Goal: Transaction & Acquisition: Purchase product/service

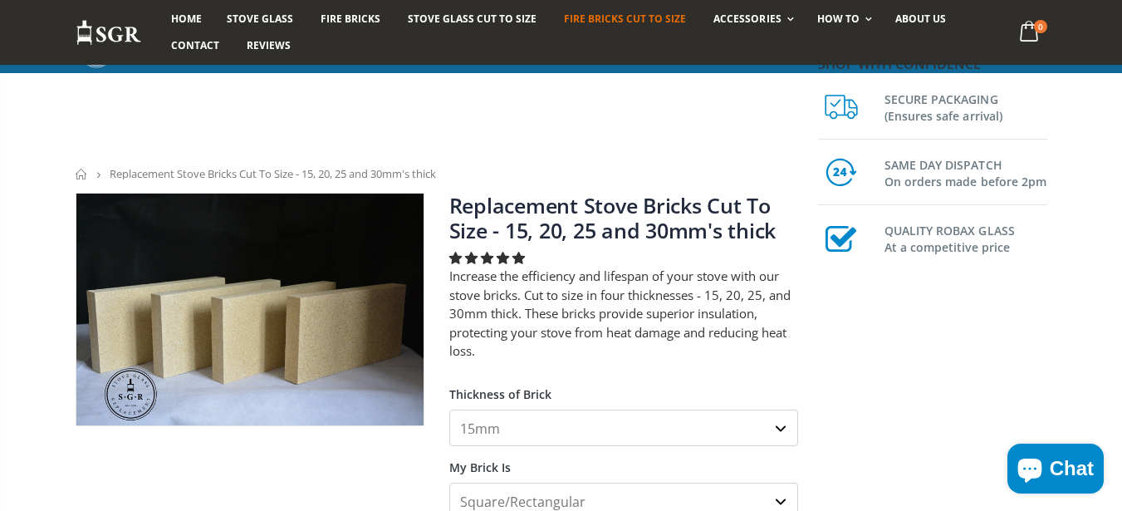
scroll to position [299, 0]
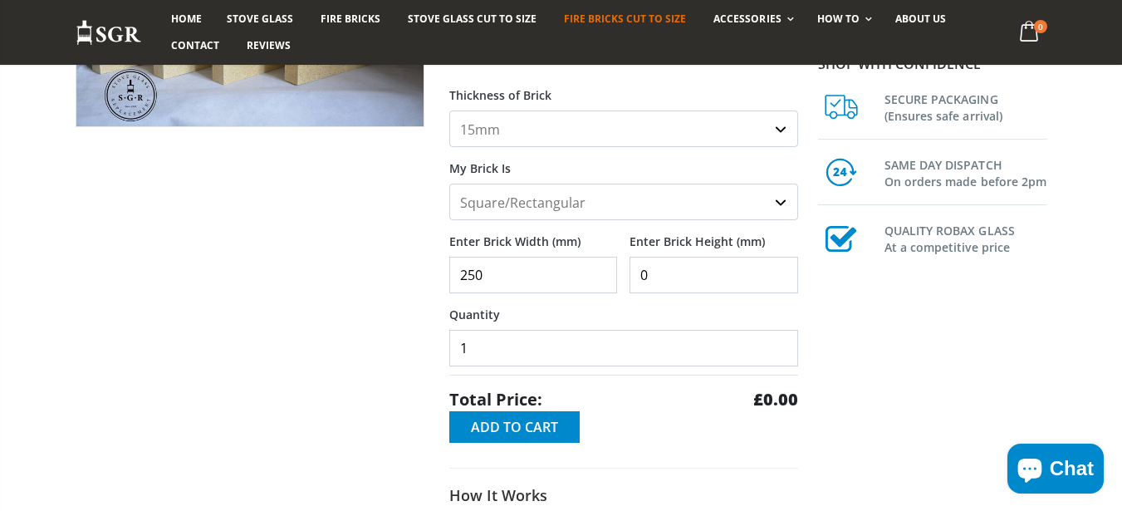
type input "250"
click at [526, 415] on button "Add to Cart" at bounding box center [514, 427] width 130 height 32
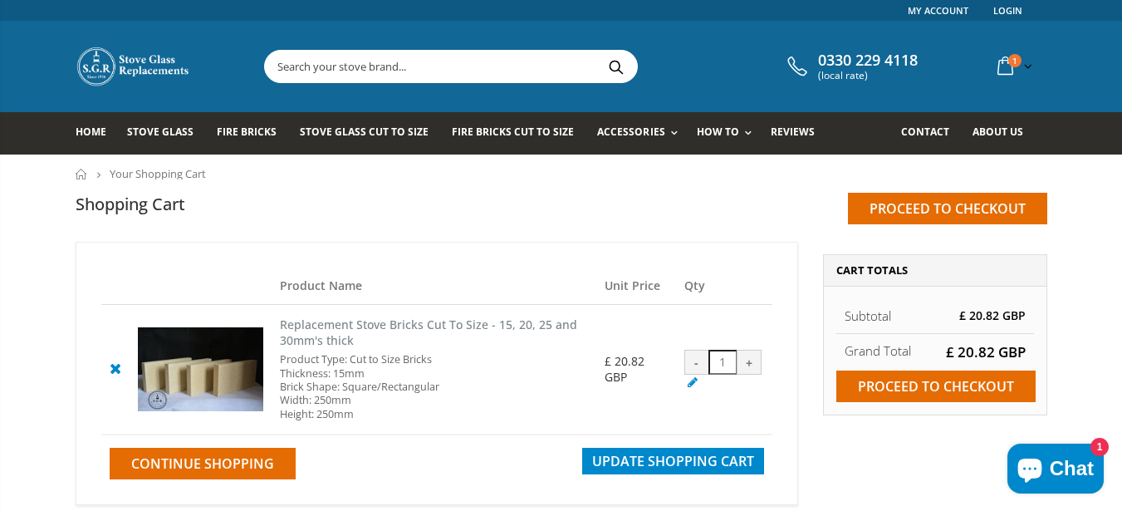
scroll to position [100, 0]
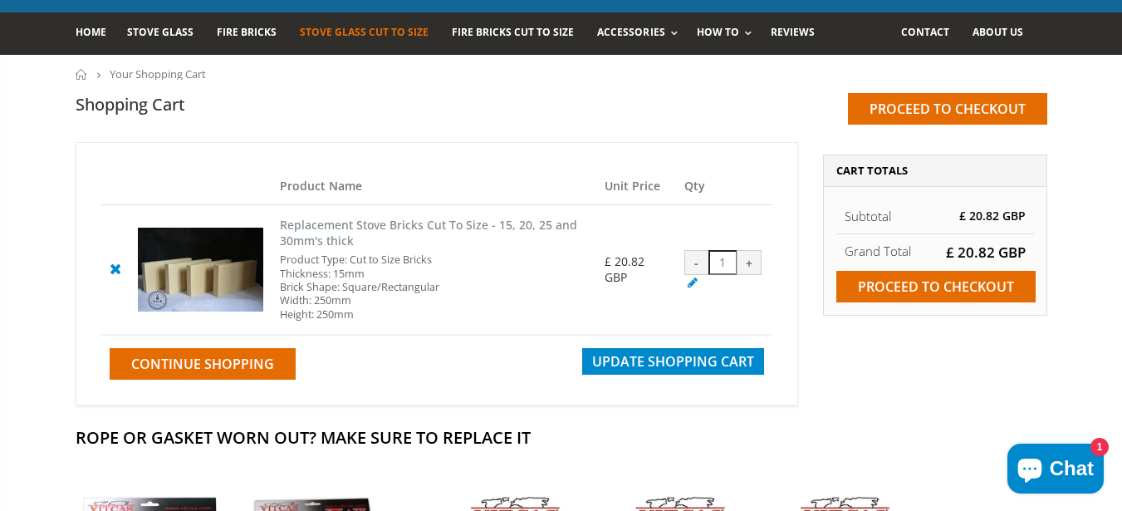
click at [355, 42] on link "Stove Glass Cut To Size" at bounding box center [370, 33] width 141 height 42
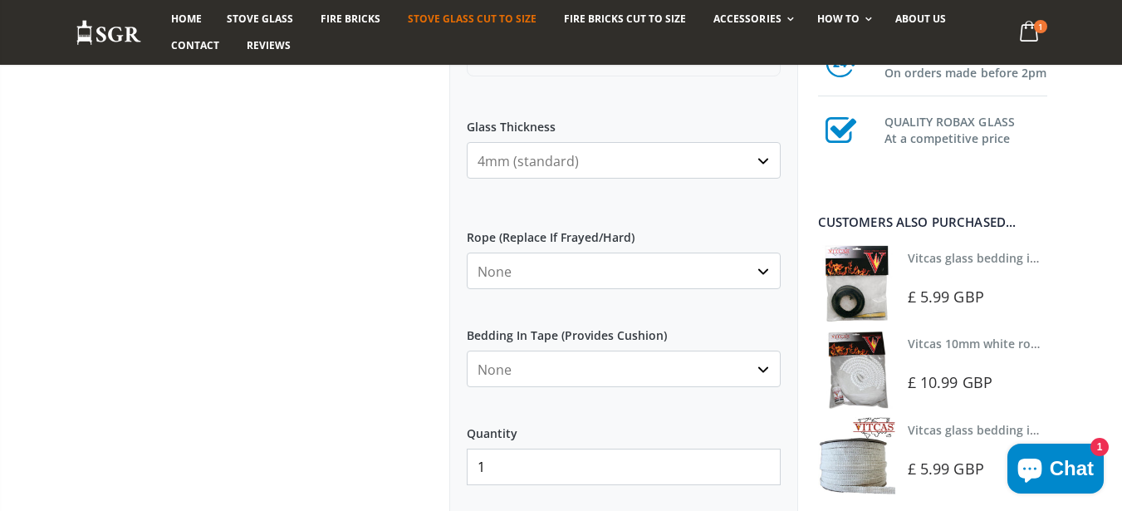
scroll to position [797, 0]
click at [521, 178] on input "0" at bounding box center [542, 173] width 151 height 37
type input "250"
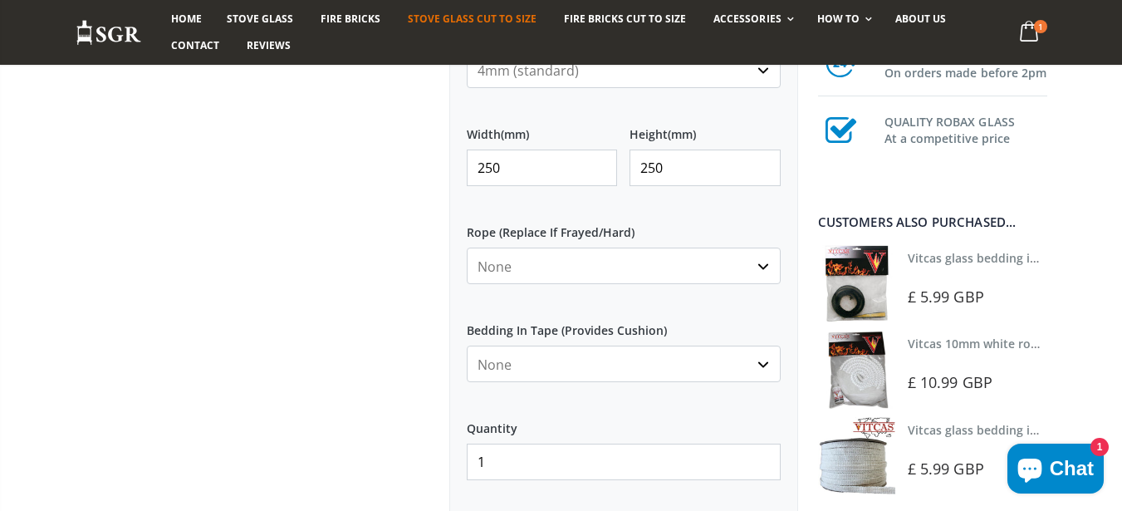
scroll to position [897, 0]
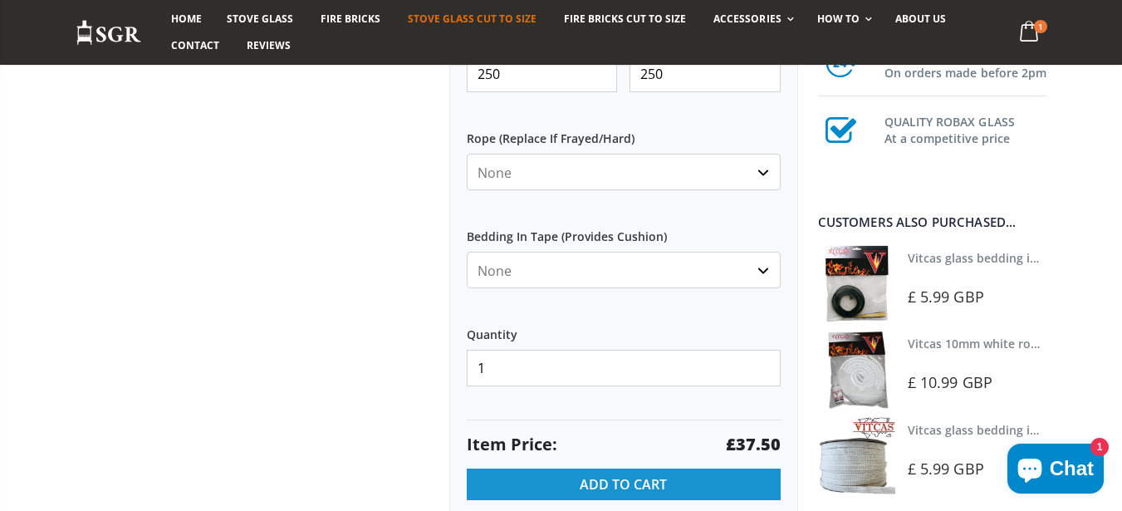
type input "250"
click at [574, 487] on button "Add to Cart" at bounding box center [624, 484] width 314 height 32
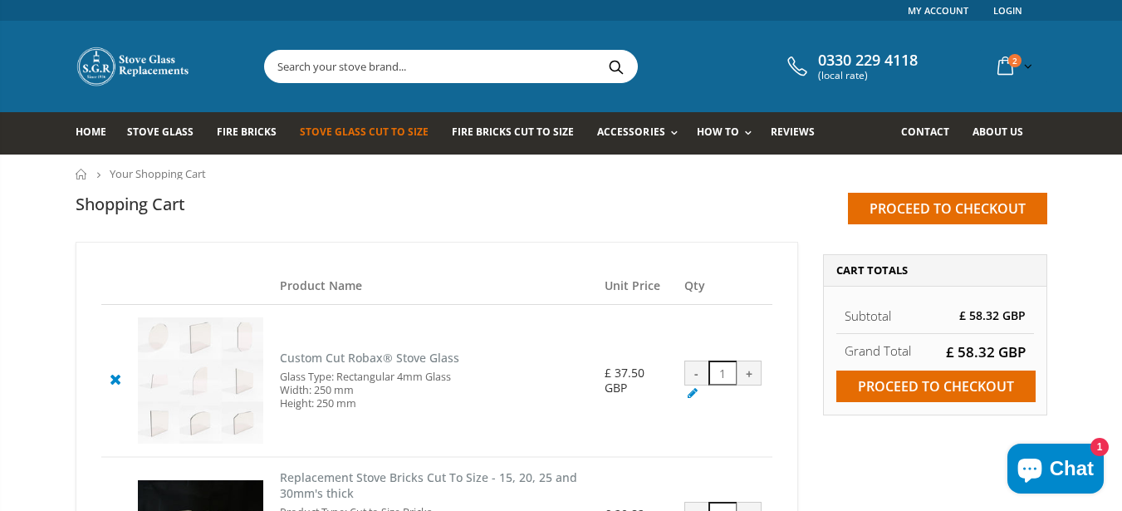
click at [390, 132] on span "Stove Glass Cut To Size" at bounding box center [364, 132] width 129 height 14
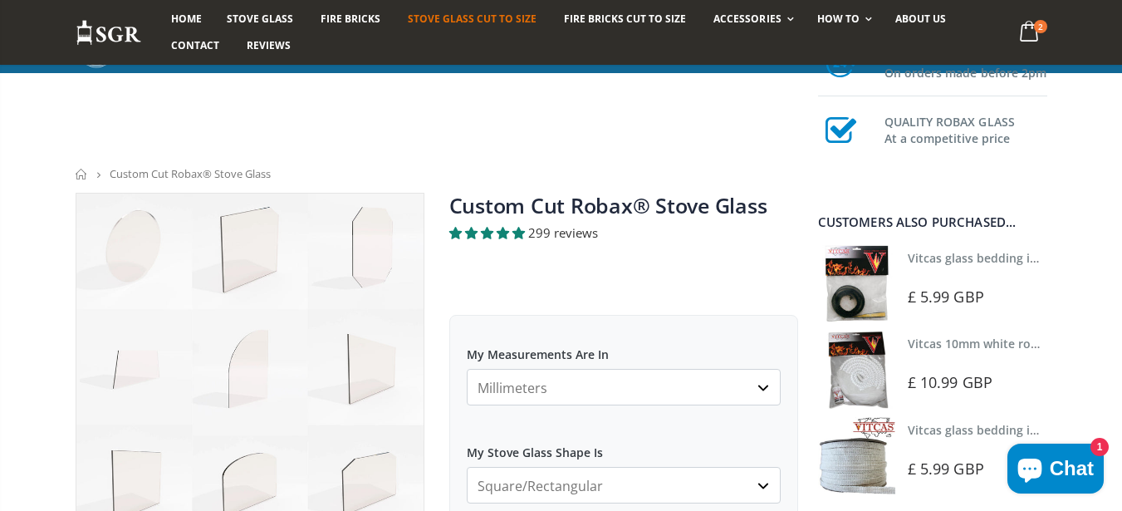
scroll to position [299, 0]
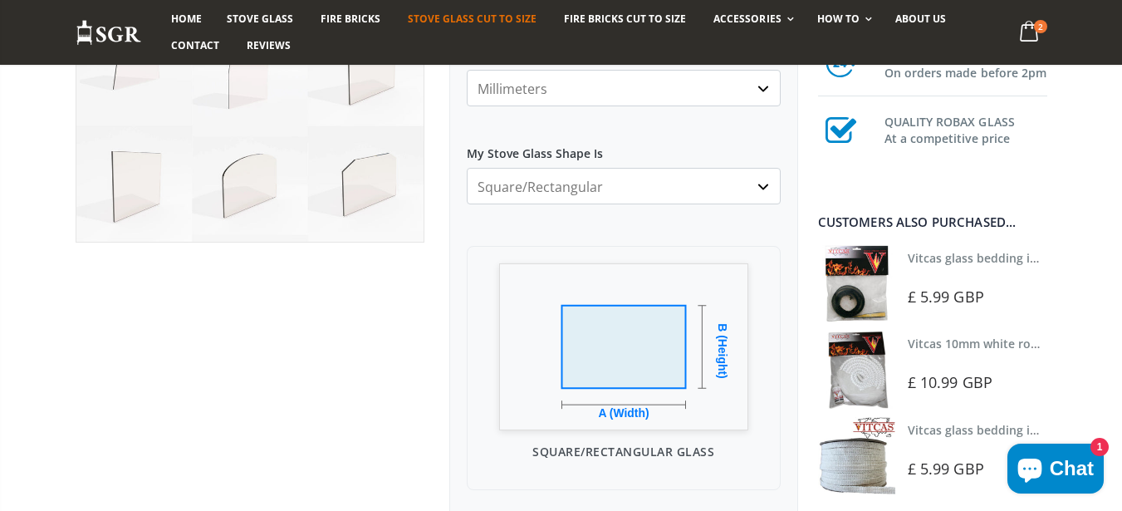
select select "arched"
click at [467, 168] on select "Square/Rectangular Arched Half Arch Both Top Corners Cut Single Corner Cut All …" at bounding box center [624, 186] width 314 height 37
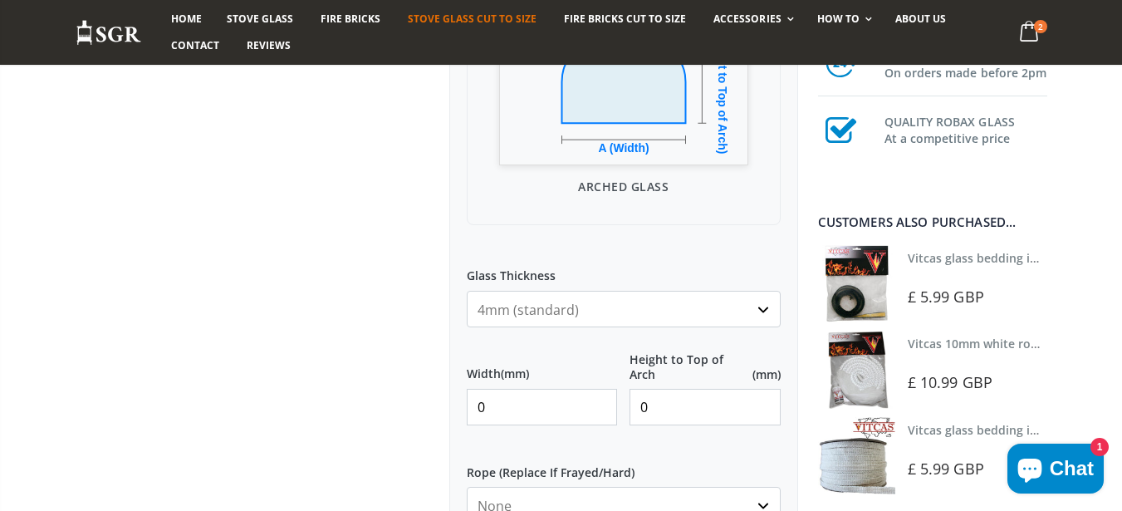
scroll to position [598, 0]
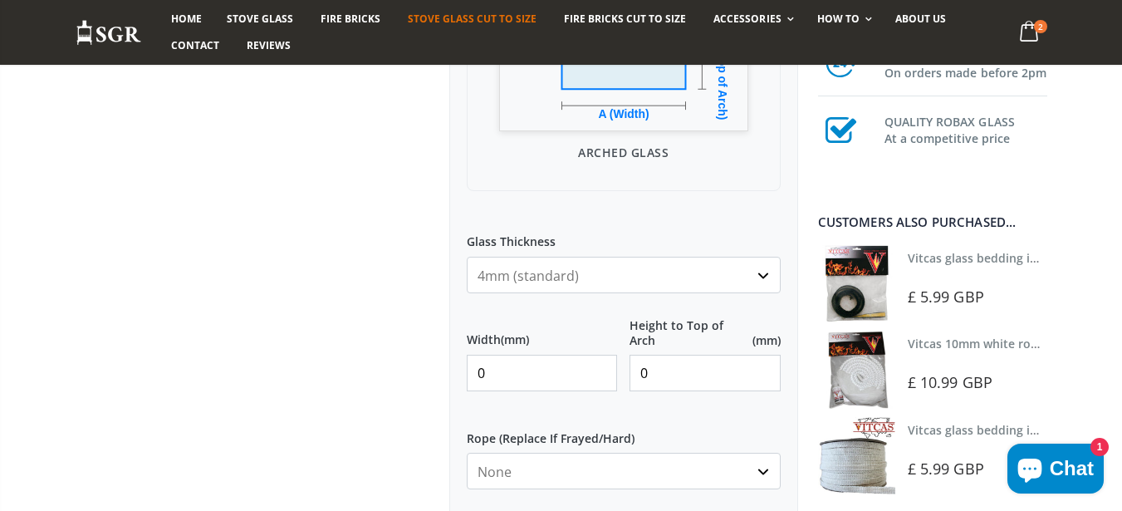
click at [497, 368] on input "0" at bounding box center [542, 373] width 151 height 37
type input "250"
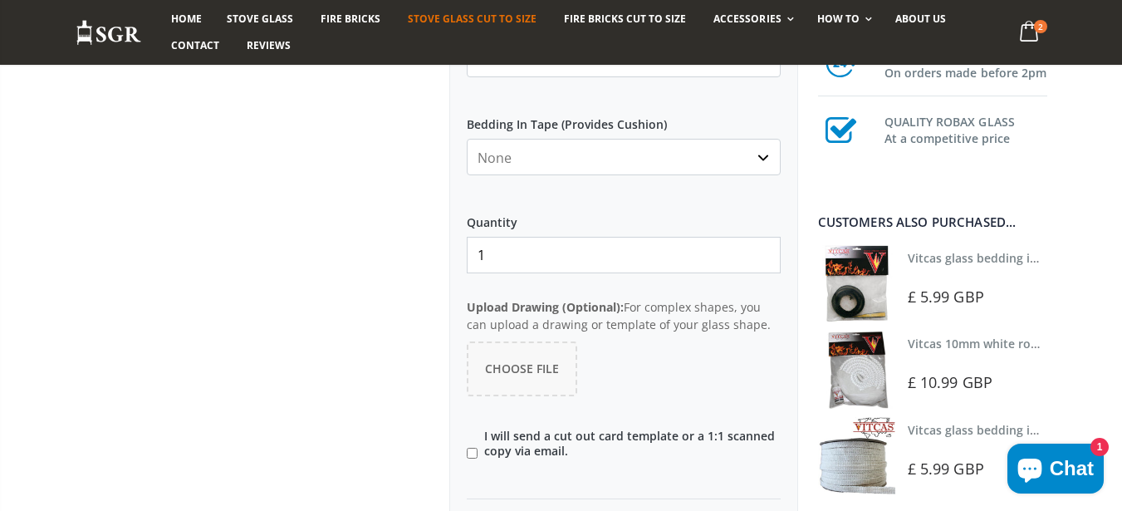
scroll to position [1096, 0]
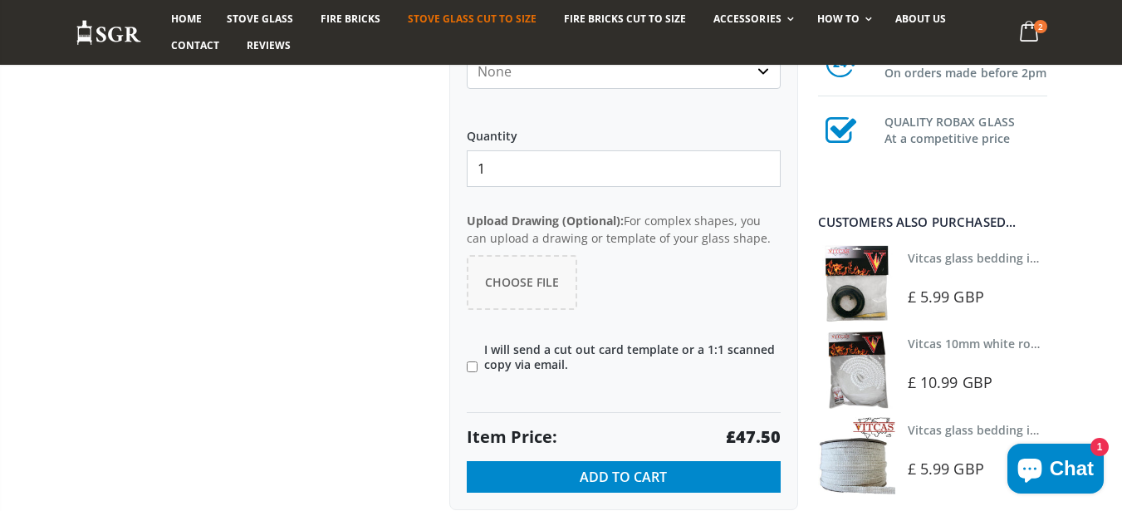
type input "250"
click at [467, 370] on input"] "I will send a cut out card template or a 1:1 scanned copy via email." at bounding box center [472, 366] width 11 height 11
checkbox input"] "true"
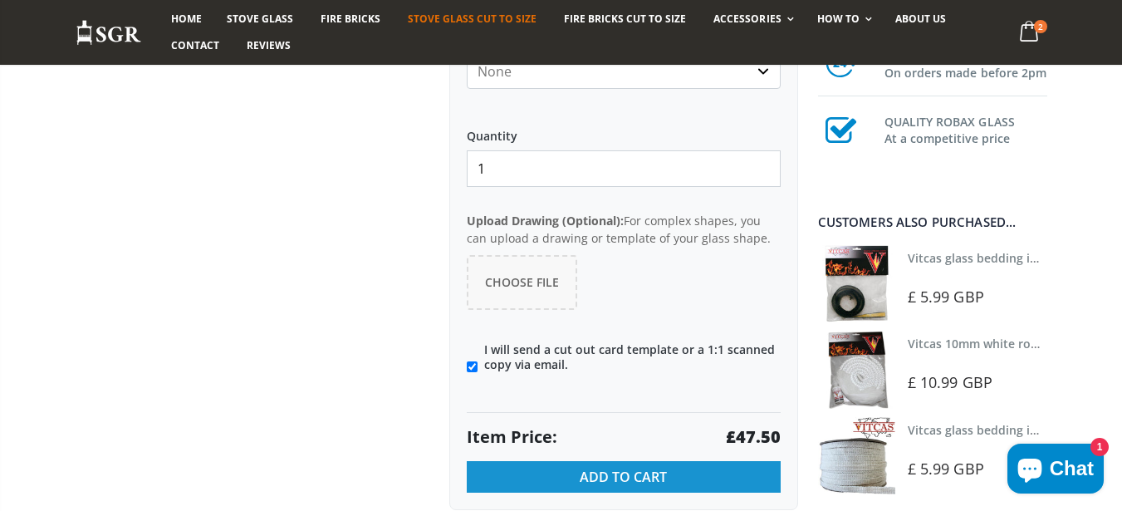
click at [570, 466] on button "Add to Cart" at bounding box center [624, 477] width 314 height 32
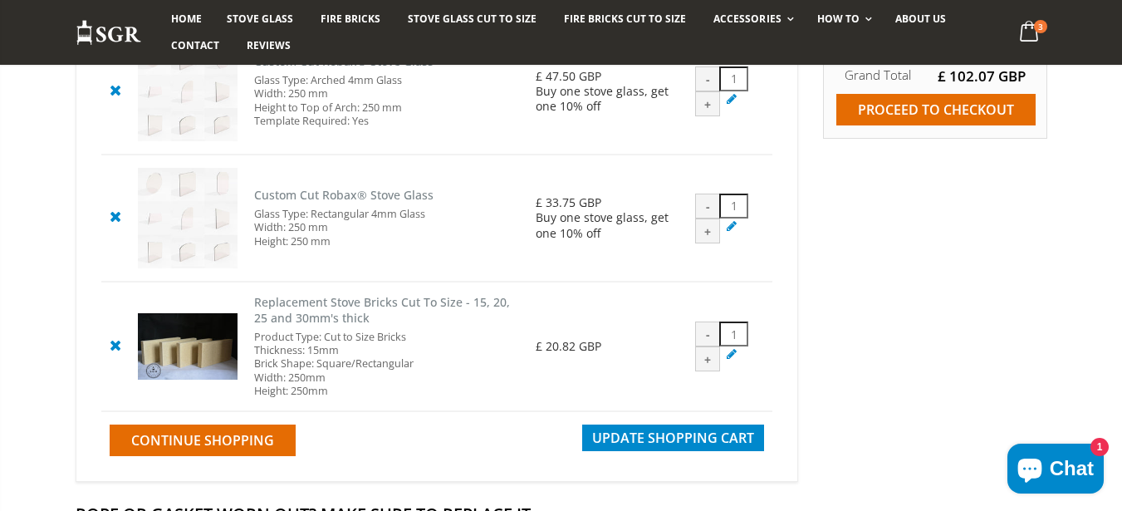
scroll to position [399, 0]
